Goal: Task Accomplishment & Management: Manage account settings

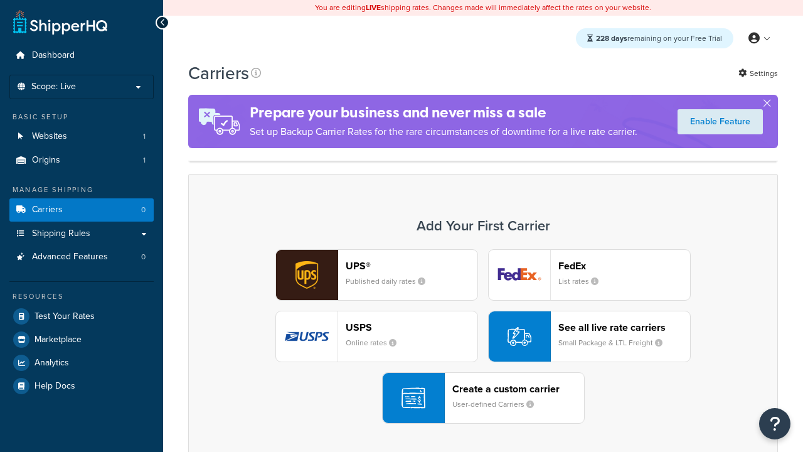
scroll to position [249, 0]
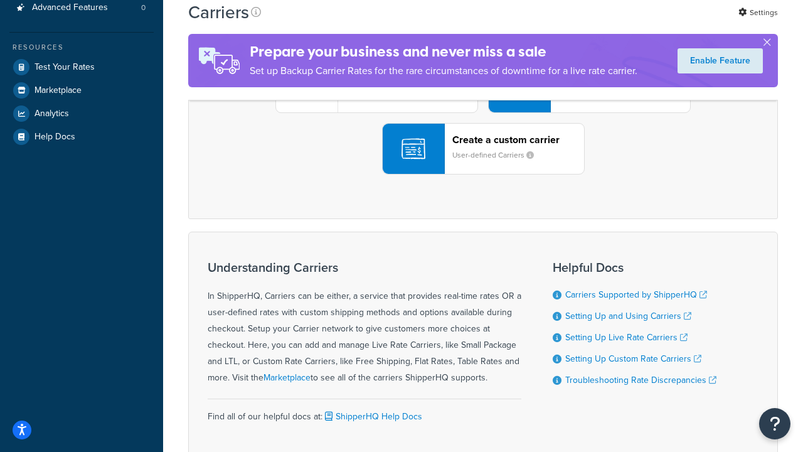
click at [483, 174] on div "UPS® Published daily rates FedEx List rates USPS Online rates See all live rate…" at bounding box center [483, 87] width 564 height 174
click at [624, 23] on header "FedEx" at bounding box center [625, 17] width 132 height 12
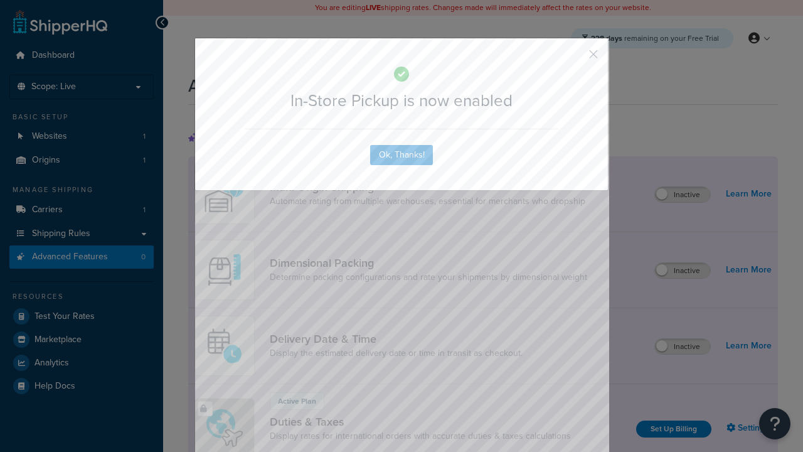
scroll to position [407, 0]
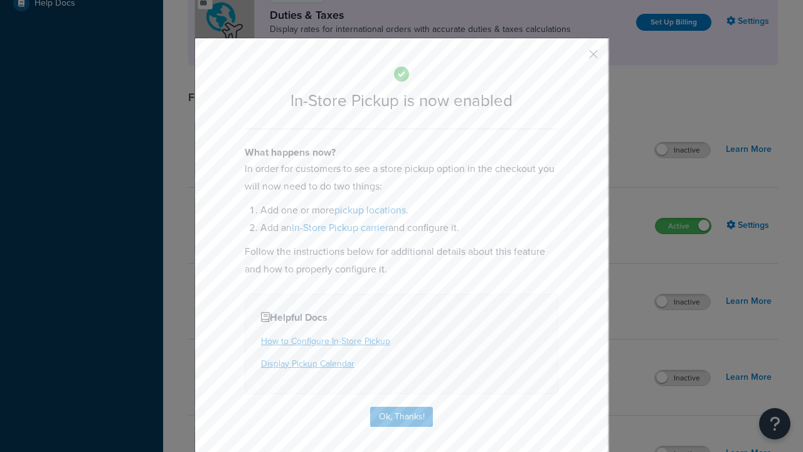
click at [575, 58] on button "button" at bounding box center [575, 58] width 3 height 3
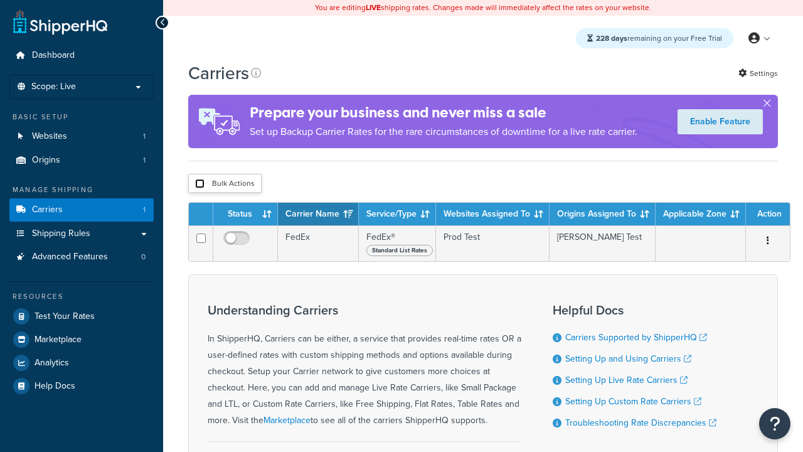
click at [200, 184] on input "checkbox" at bounding box center [199, 183] width 9 height 9
checkbox input "true"
click at [0, 0] on button "Delete" at bounding box center [0, 0] width 0 height 0
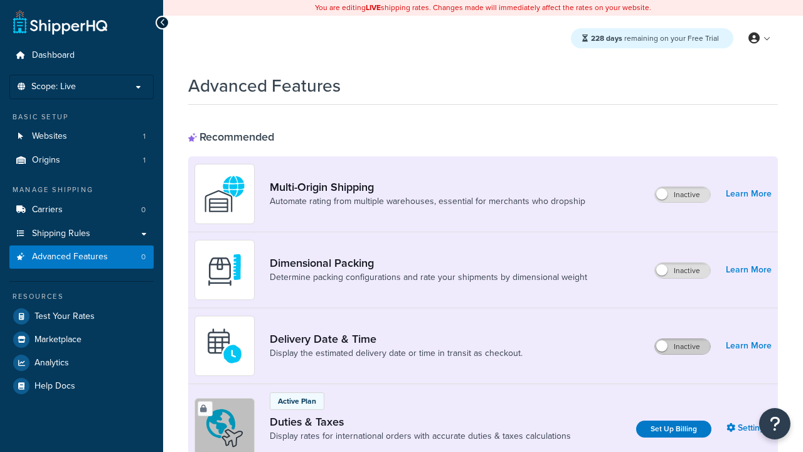
click at [683, 346] on label "Inactive" at bounding box center [682, 346] width 55 height 15
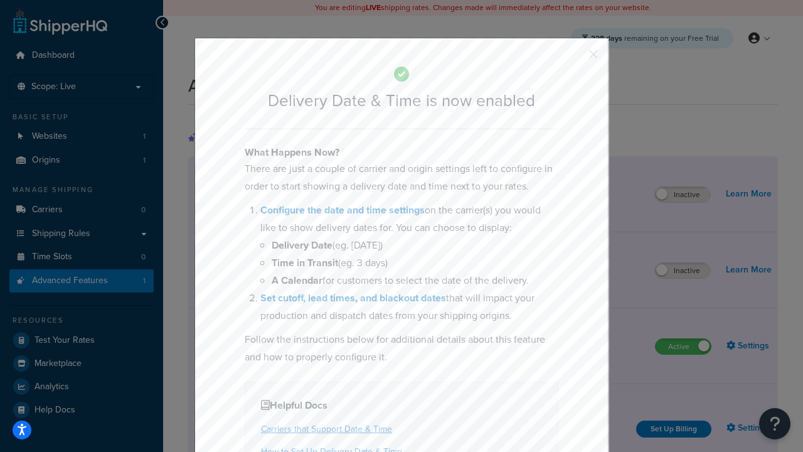
click at [575, 57] on button "button" at bounding box center [575, 58] width 3 height 3
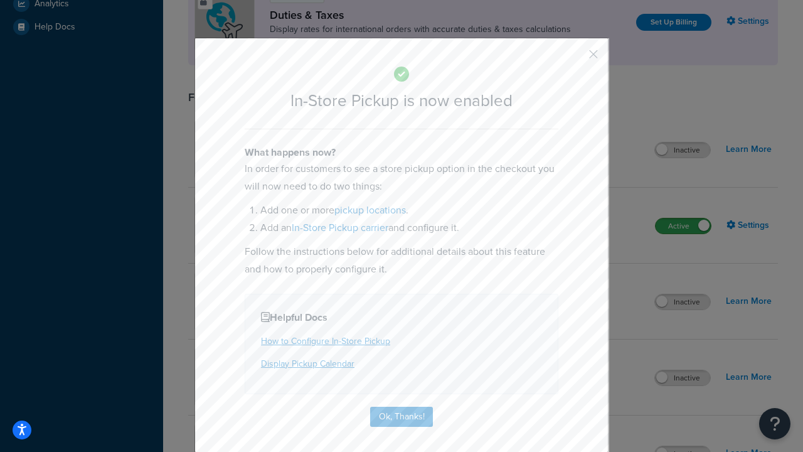
scroll to position [431, 0]
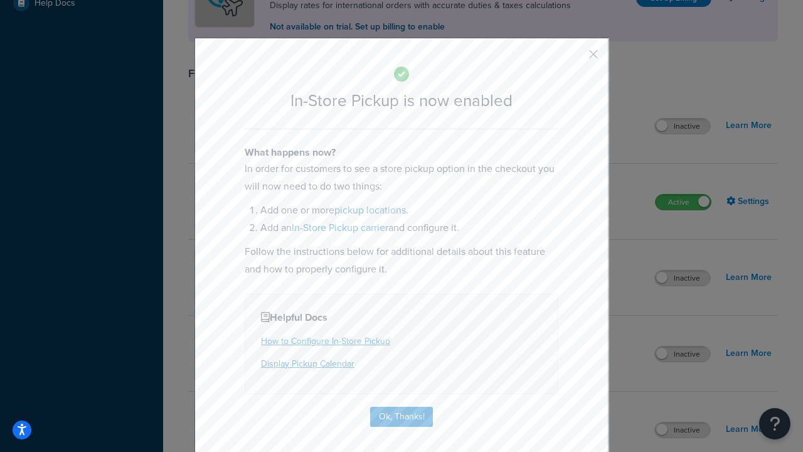
click at [575, 58] on button "button" at bounding box center [575, 58] width 3 height 3
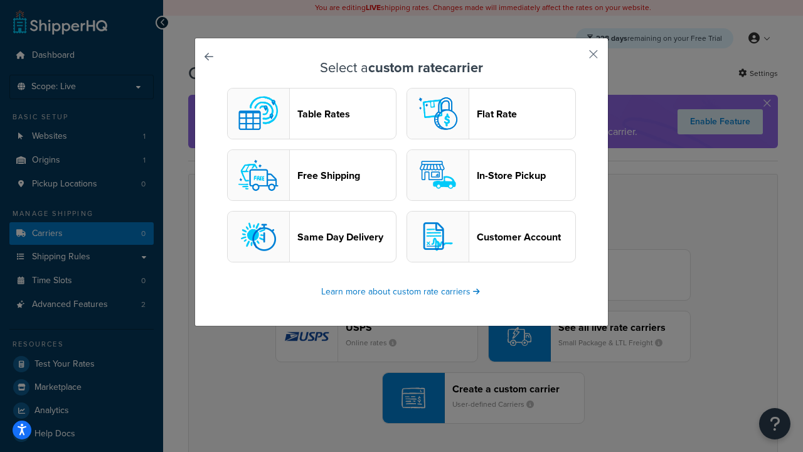
click at [491, 175] on header "In-Store Pickup" at bounding box center [526, 175] width 99 height 12
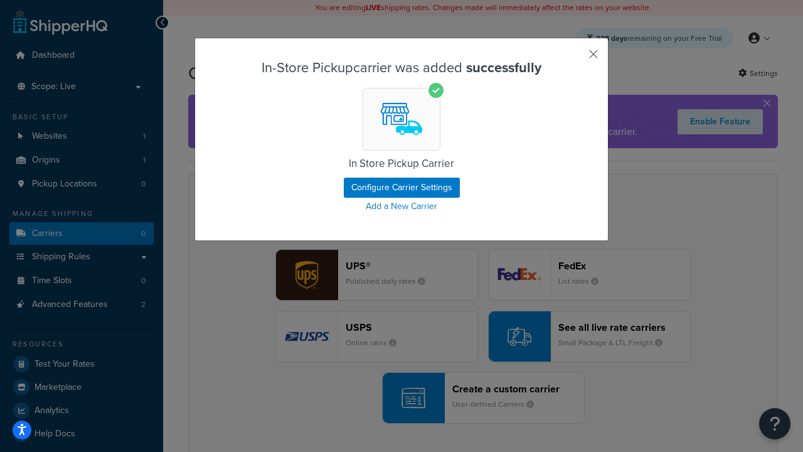
click at [575, 58] on button "button" at bounding box center [575, 58] width 3 height 3
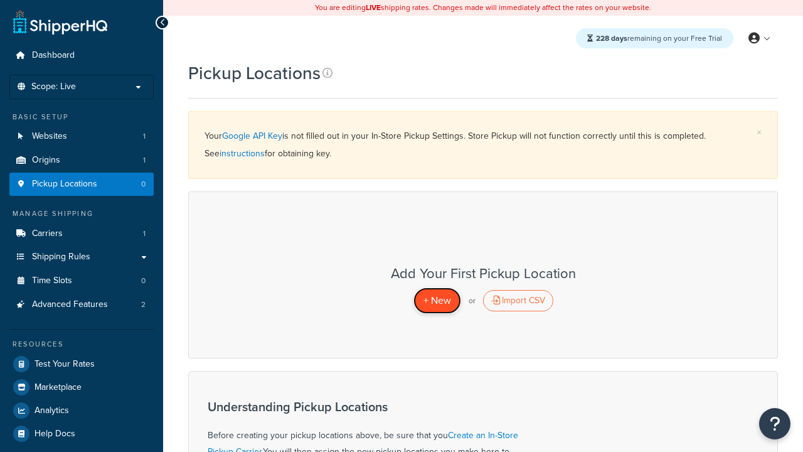
click at [437, 300] on span "+ New" at bounding box center [438, 300] width 28 height 14
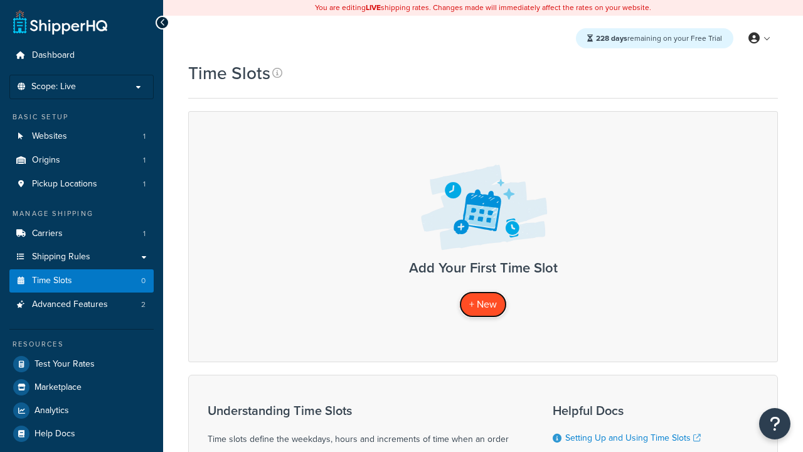
click at [483, 304] on span "+ New" at bounding box center [483, 304] width 28 height 14
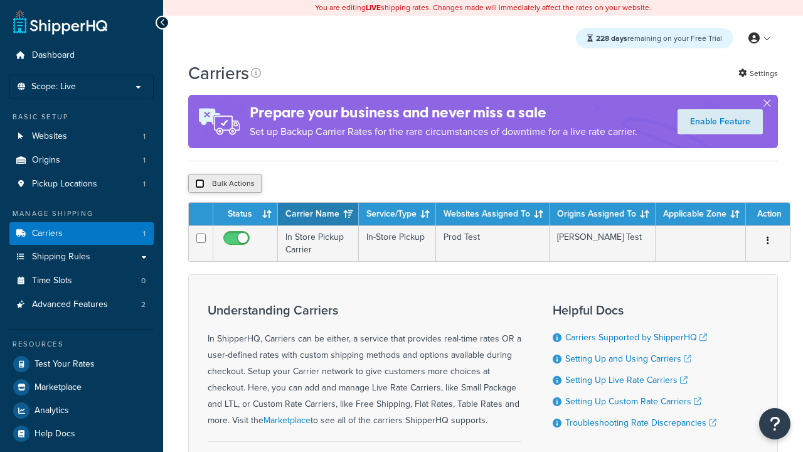
click at [200, 184] on input "checkbox" at bounding box center [199, 183] width 9 height 9
checkbox input "true"
click at [0, 0] on button "Delete" at bounding box center [0, 0] width 0 height 0
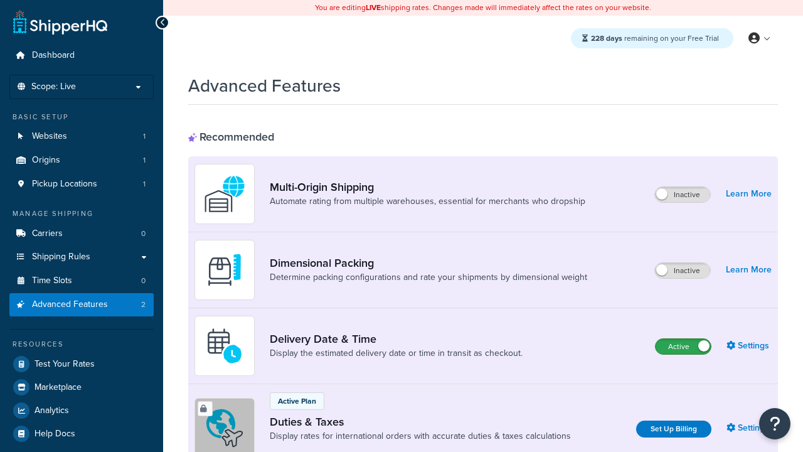
click at [683, 346] on label "Active" at bounding box center [683, 346] width 55 height 15
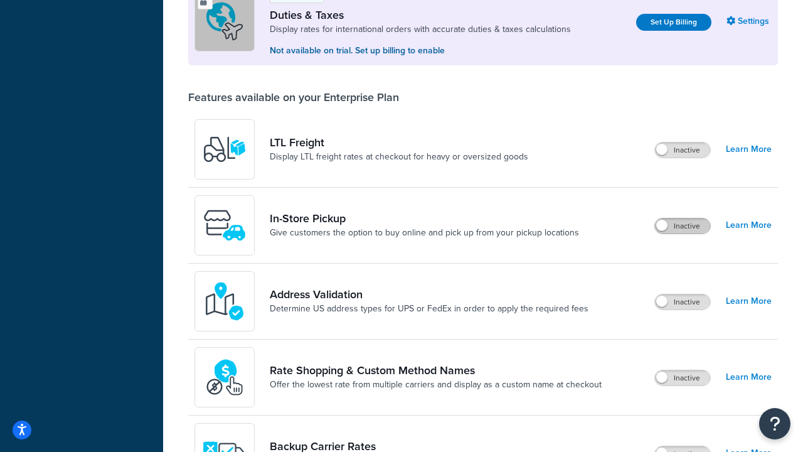
scroll to position [383, 0]
